Goal: Task Accomplishment & Management: Complete application form

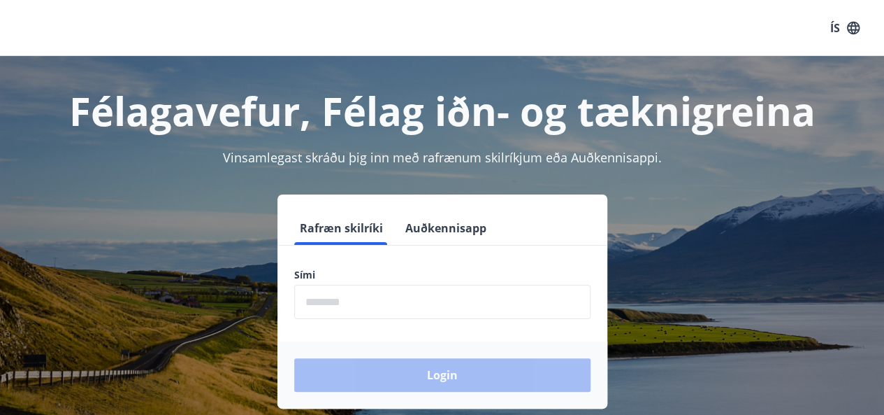
click at [381, 301] on input "phone" at bounding box center [442, 301] width 296 height 34
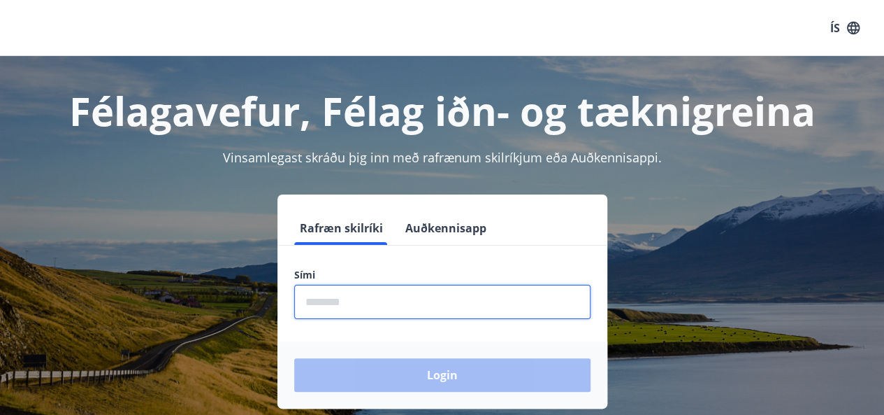
type input "********"
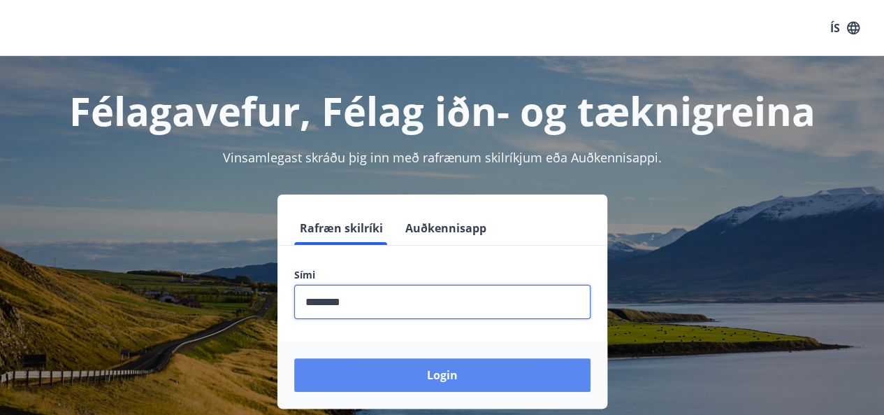
click at [389, 372] on button "Login" at bounding box center [442, 375] width 296 height 34
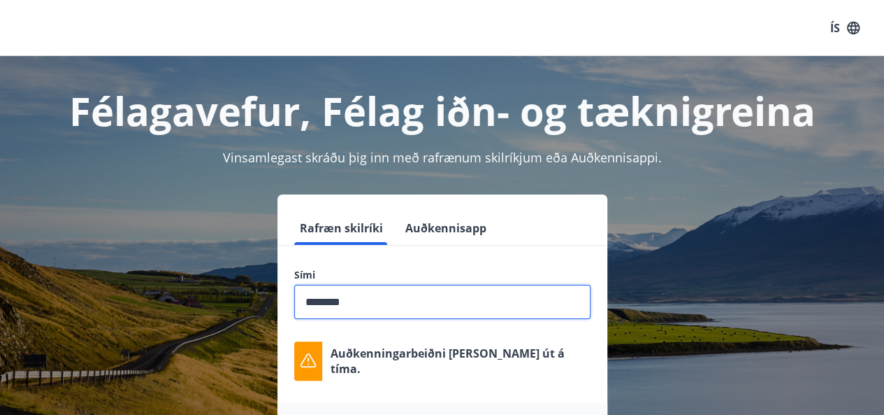
click at [373, 301] on input "phone" at bounding box center [442, 301] width 296 height 34
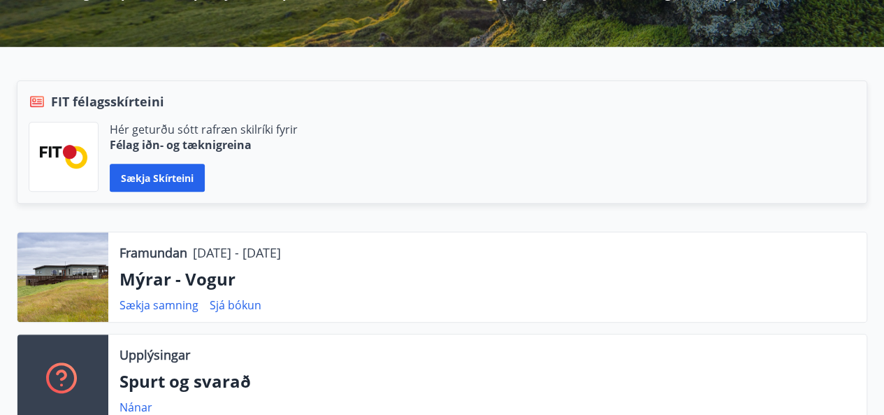
scroll to position [271, 0]
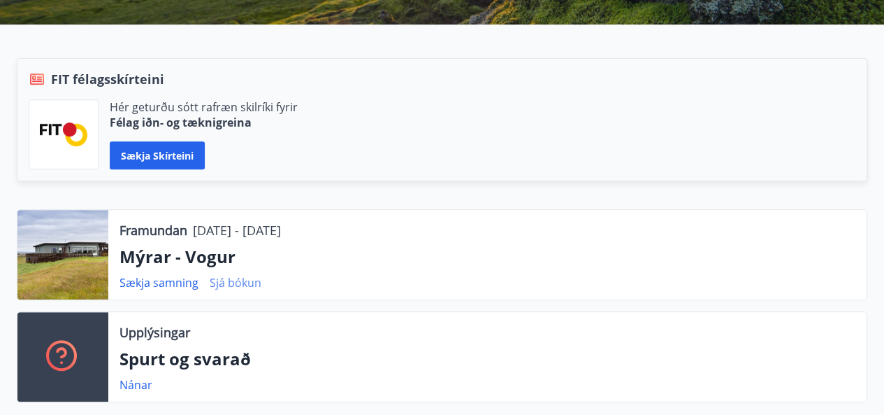
click at [228, 284] on link "Sjá bókun" at bounding box center [236, 282] width 52 height 15
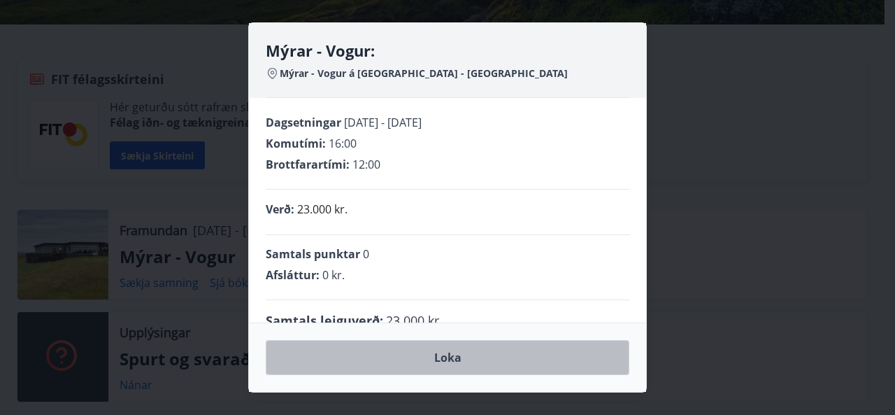
click at [446, 351] on button "Loka" at bounding box center [447, 357] width 363 height 35
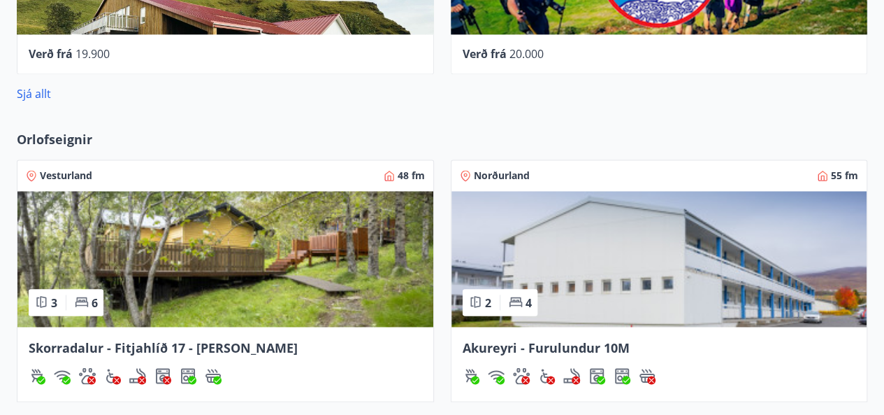
scroll to position [1038, 0]
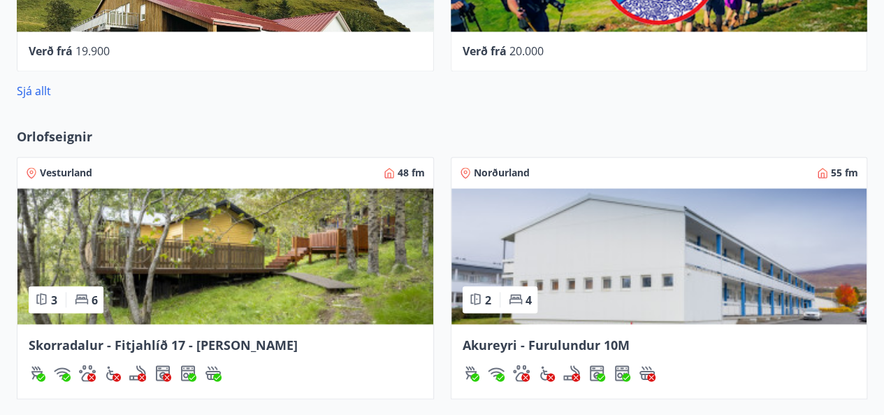
click at [180, 259] on img at bounding box center [225, 256] width 416 height 136
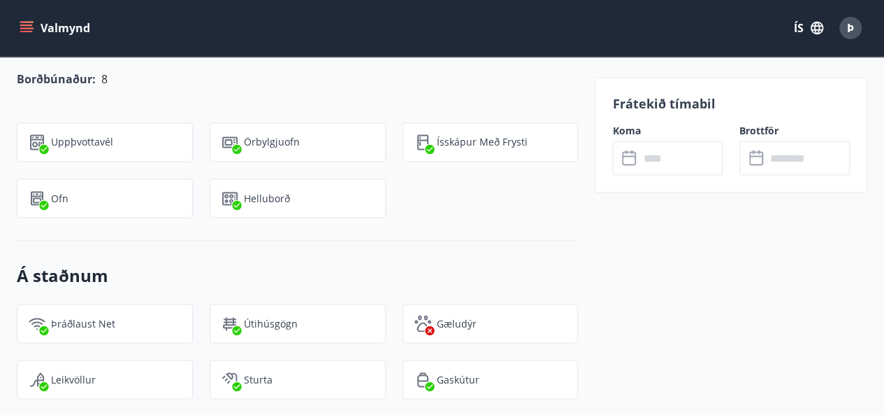
scroll to position [1223, 0]
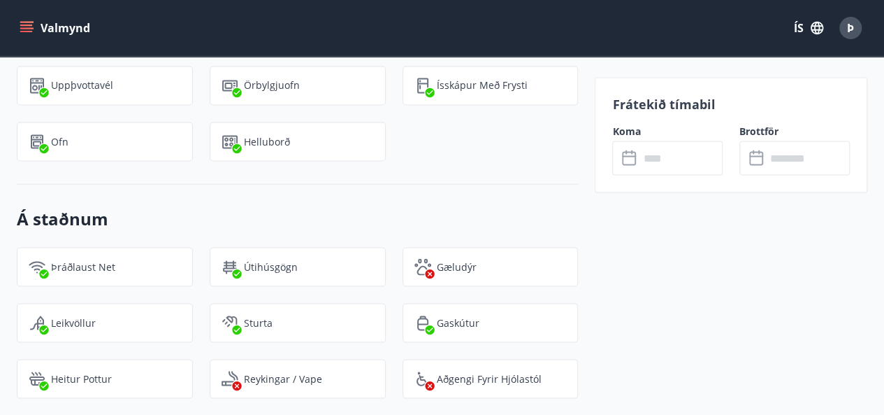
click at [32, 31] on icon "menu" at bounding box center [27, 28] width 14 height 14
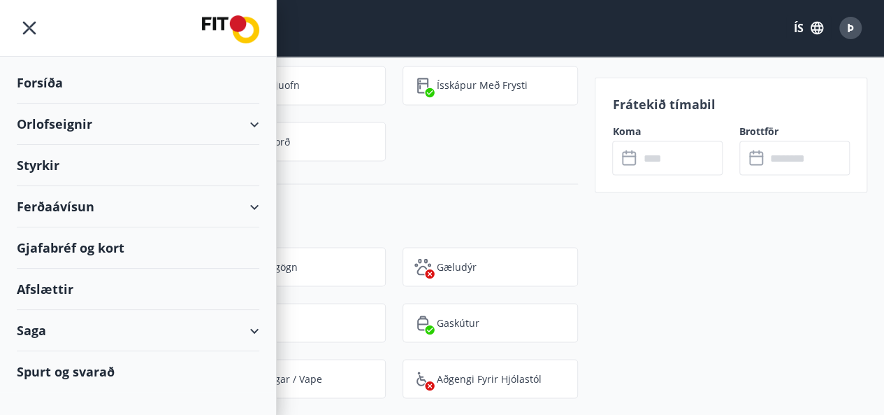
click at [253, 121] on div "Orlofseignir" at bounding box center [138, 123] width 243 height 41
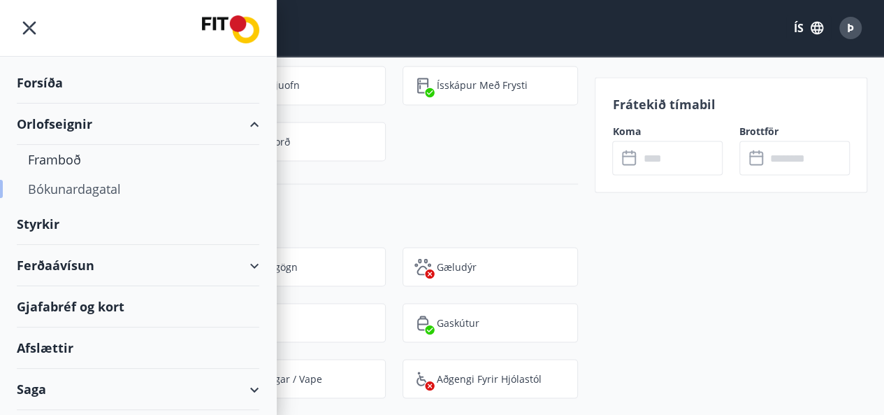
click at [92, 189] on div "Bókunardagatal" at bounding box center [138, 188] width 220 height 29
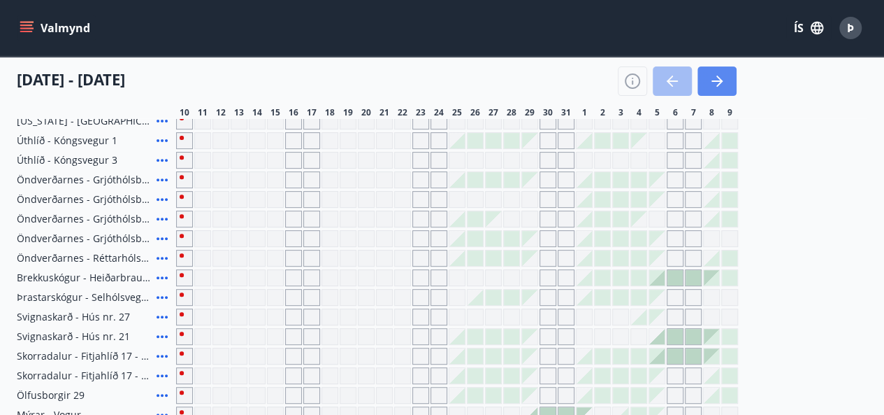
scroll to position [635, 0]
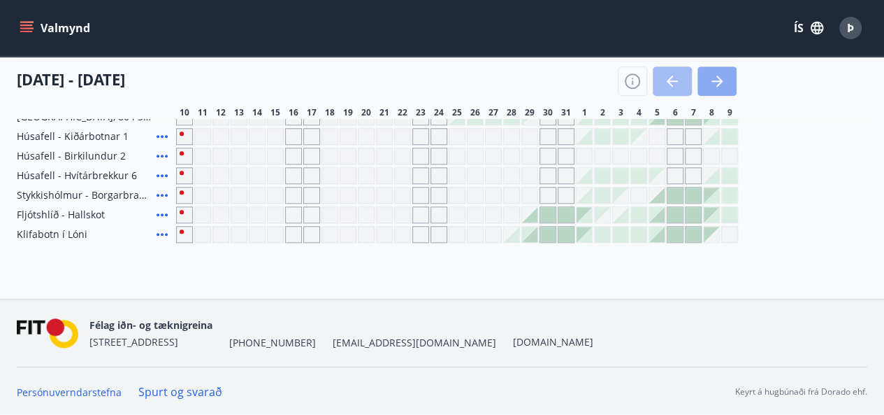
click at [723, 78] on icon "button" at bounding box center [717, 81] width 17 height 17
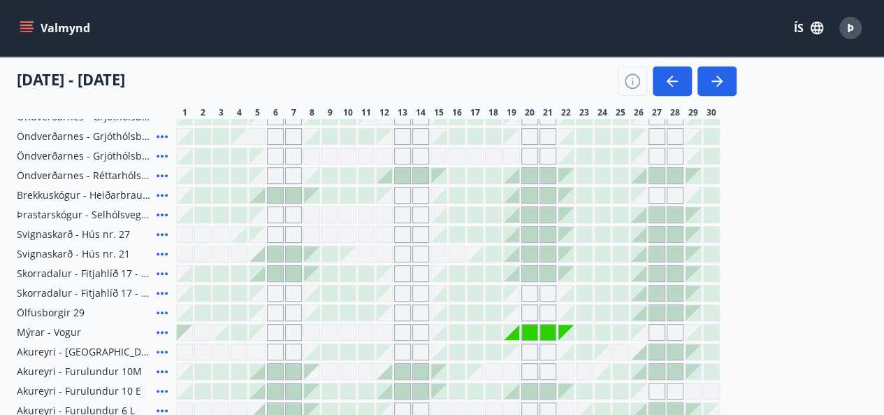
scroll to position [256, 0]
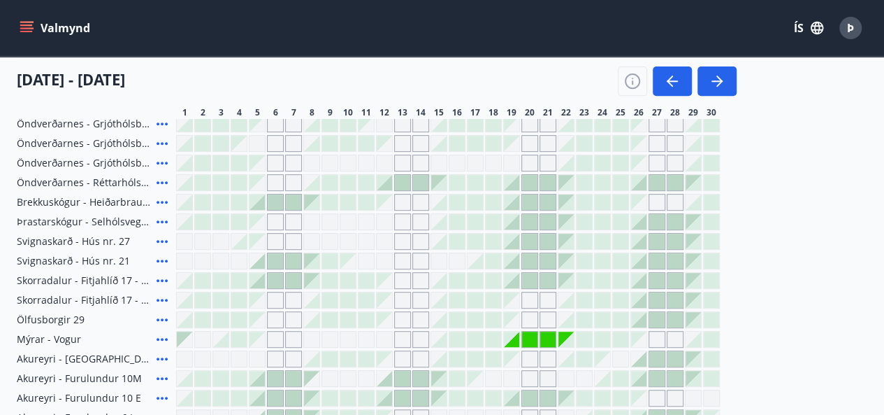
click at [491, 340] on div at bounding box center [493, 338] width 15 height 15
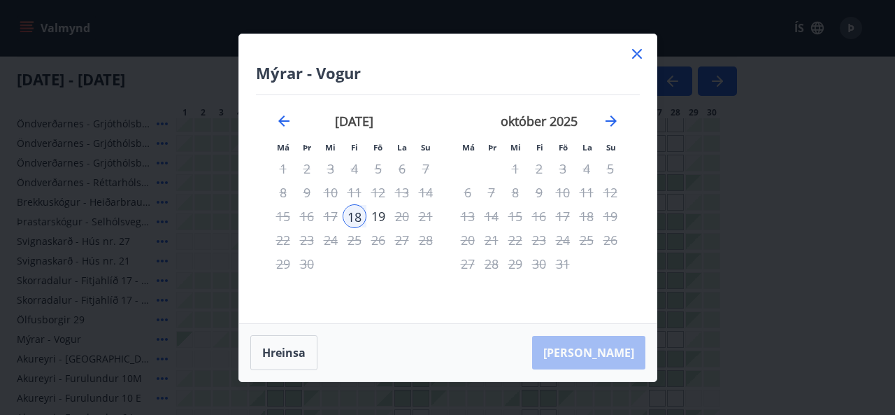
click at [356, 213] on div "18" at bounding box center [355, 216] width 24 height 24
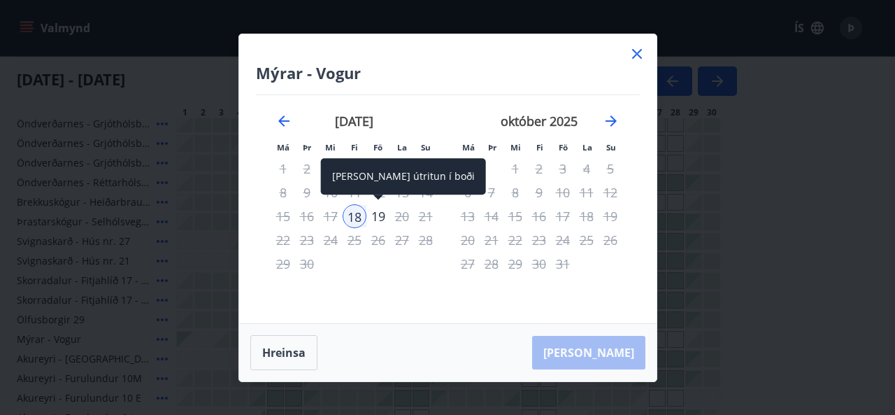
click at [376, 210] on div "19" at bounding box center [378, 216] width 24 height 24
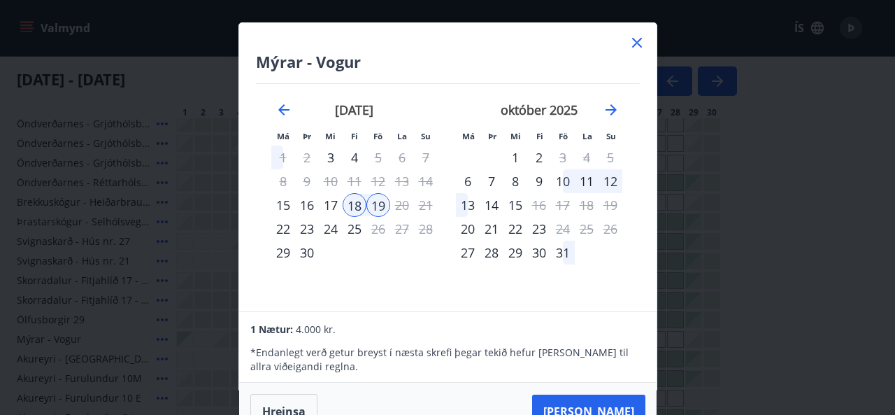
click at [328, 206] on div "17" at bounding box center [331, 205] width 24 height 24
click at [354, 205] on div "18" at bounding box center [355, 205] width 24 height 24
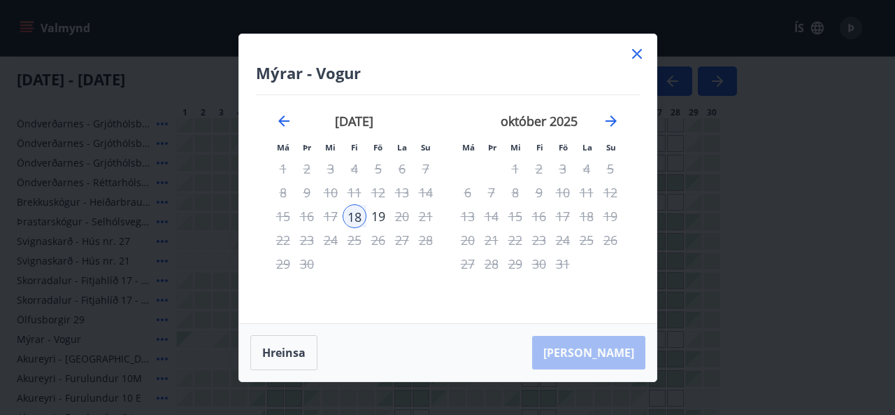
click at [637, 54] on icon at bounding box center [636, 53] width 17 height 17
click at [637, 54] on div "Valmynd ÍS Þ" at bounding box center [442, 28] width 884 height 56
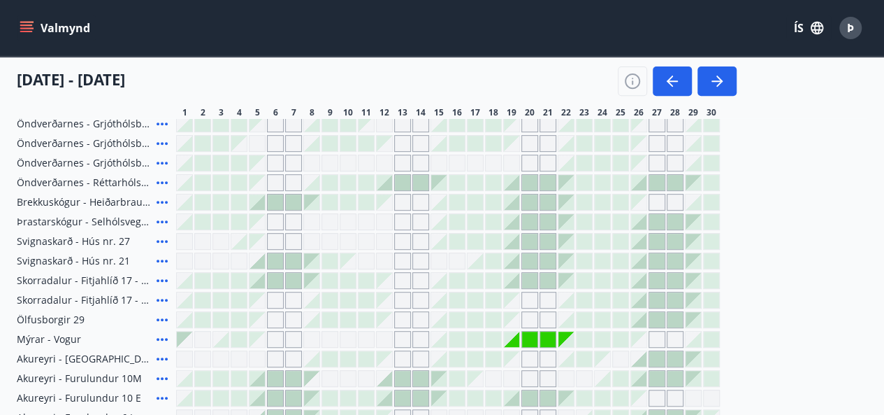
click at [635, 52] on div "Valmynd ÍS Þ" at bounding box center [442, 28] width 884 height 56
